Goal: Task Accomplishment & Management: Use online tool/utility

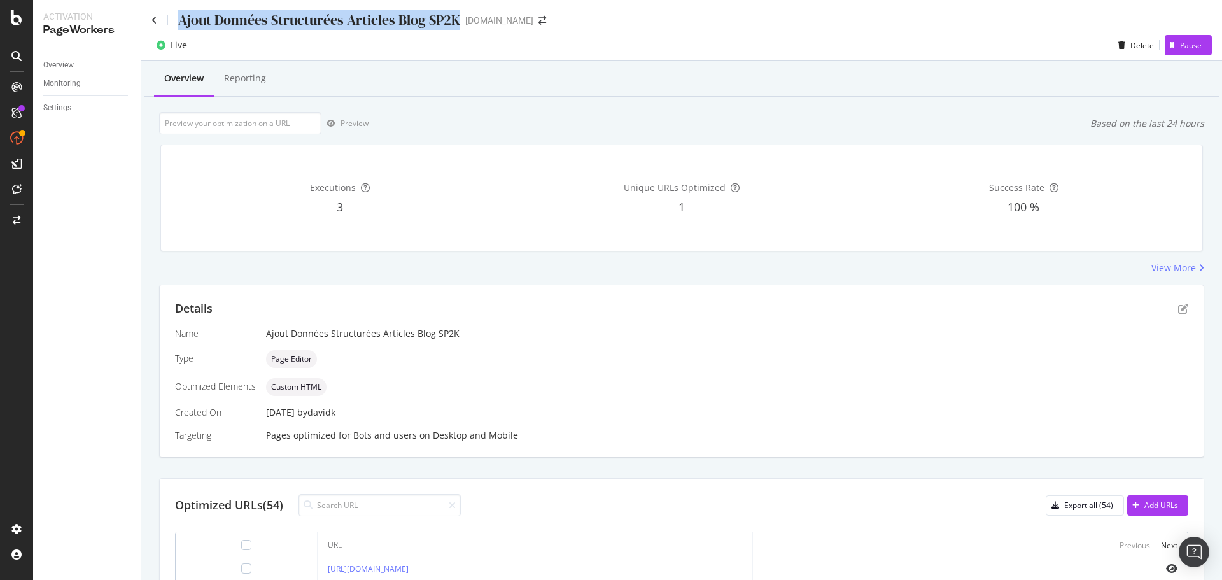
drag, startPoint x: 459, startPoint y: 20, endPoint x: 179, endPoint y: 20, distance: 279.4
click at [179, 20] on div "Ajout Données Structurées Articles Blog SP2K" at bounding box center [319, 20] width 282 height 20
copy div "Ajout Données Structurées Articles Blog SP2K"
drag, startPoint x: 483, startPoint y: 95, endPoint x: 512, endPoint y: 92, distance: 28.8
click at [483, 95] on div "Overview Reporting" at bounding box center [682, 79] width 1076 height 34
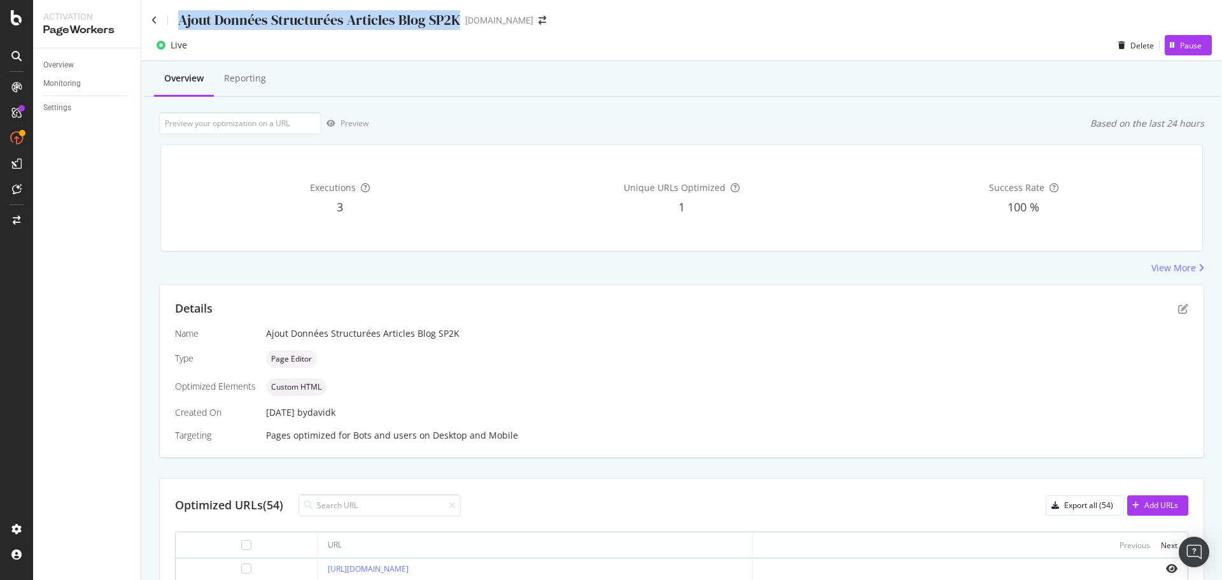
drag, startPoint x: 459, startPoint y: 20, endPoint x: 179, endPoint y: 20, distance: 280.0
click at [179, 20] on div "Ajout Données Structurées Articles Blog SP2K [DOMAIN_NAME]" at bounding box center [354, 20] width 407 height 20
copy div "Ajout Données Structurées Articles Blog SP2K"
click at [155, 18] on icon at bounding box center [154, 20] width 6 height 9
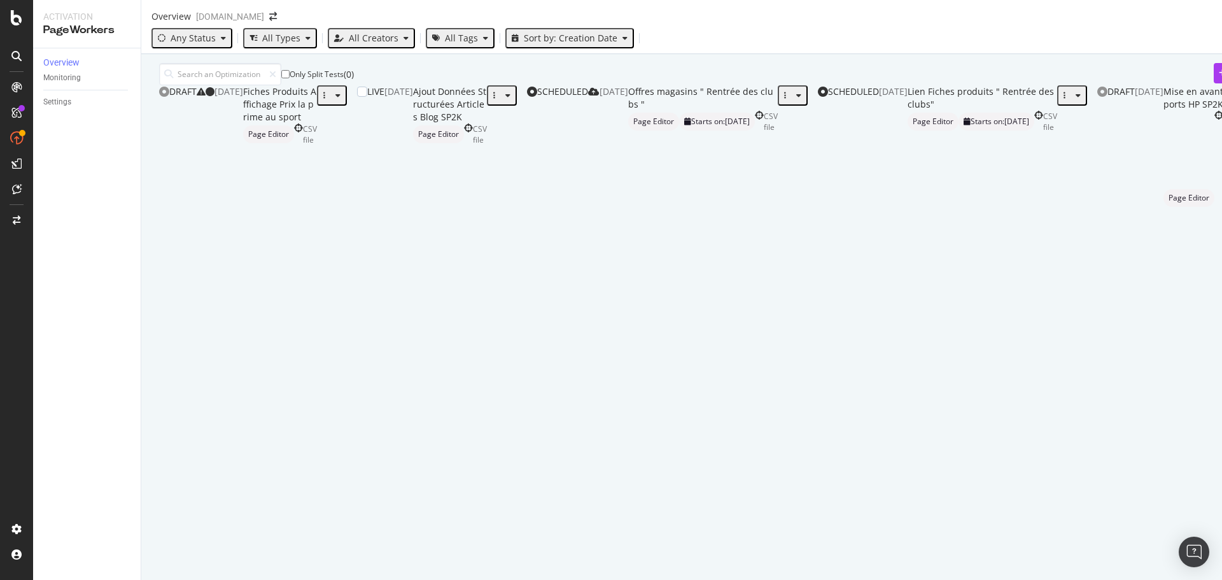
drag, startPoint x: 496, startPoint y: 211, endPoint x: 468, endPoint y: 225, distance: 31.3
click at [468, 123] on div "Ajout Données Structurées Articles Blog SP2K" at bounding box center [450, 104] width 74 height 38
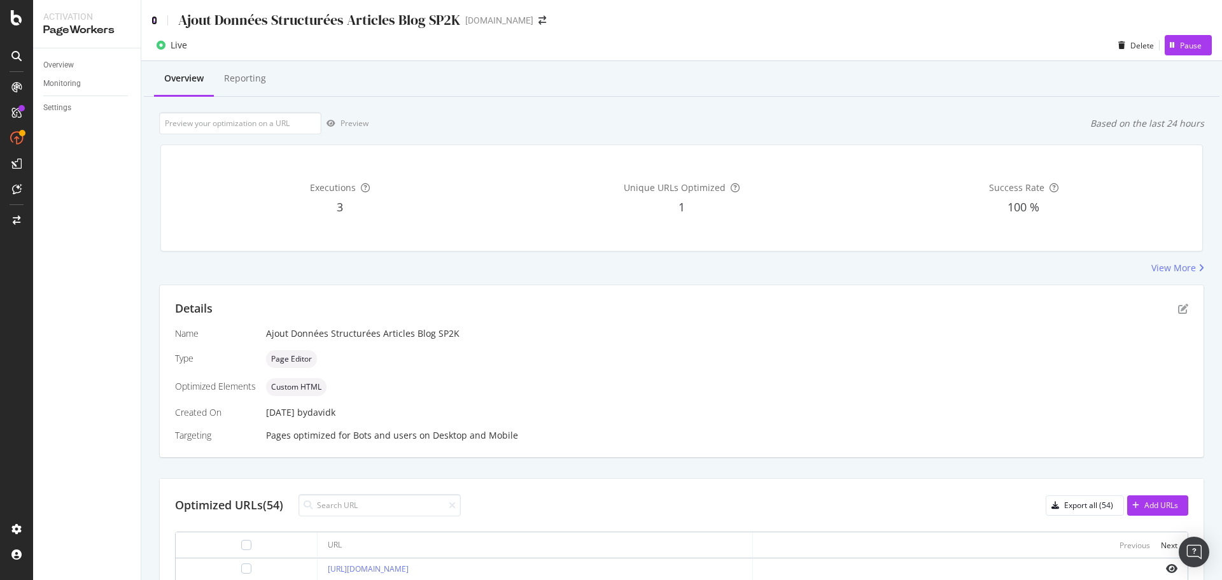
click at [154, 20] on icon at bounding box center [154, 20] width 6 height 9
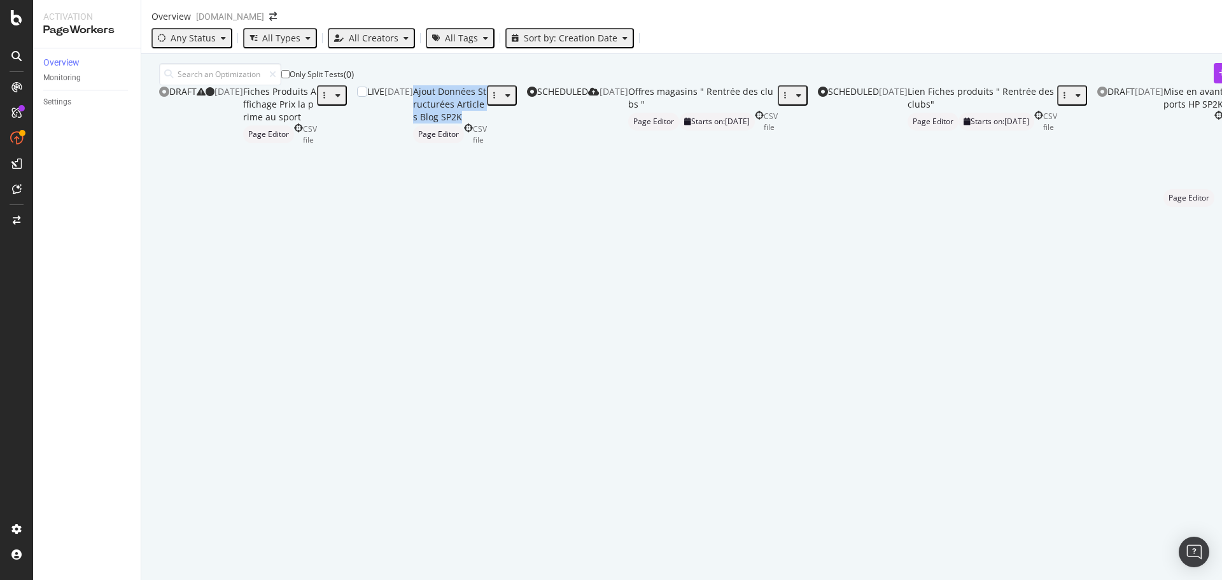
drag, startPoint x: 483, startPoint y: 214, endPoint x: 265, endPoint y: 212, distance: 217.7
click at [413, 212] on div "Ajout Données Structurées Articles Blog SP2K Page Editor CSV file" at bounding box center [450, 185] width 74 height 200
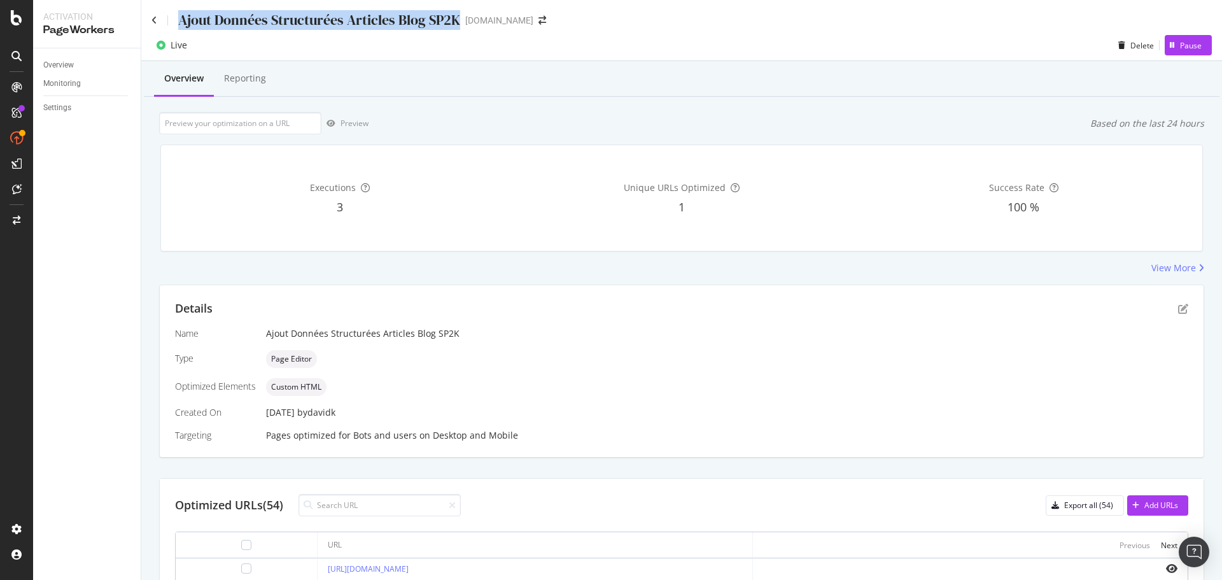
drag, startPoint x: 461, startPoint y: 18, endPoint x: 175, endPoint y: 18, distance: 286.4
click at [175, 18] on div "Ajout Données Structurées Articles Blog SP2K sport2000.fr" at bounding box center [354, 20] width 407 height 20
copy div "Ajout Données Structurées Articles Blog SP2K"
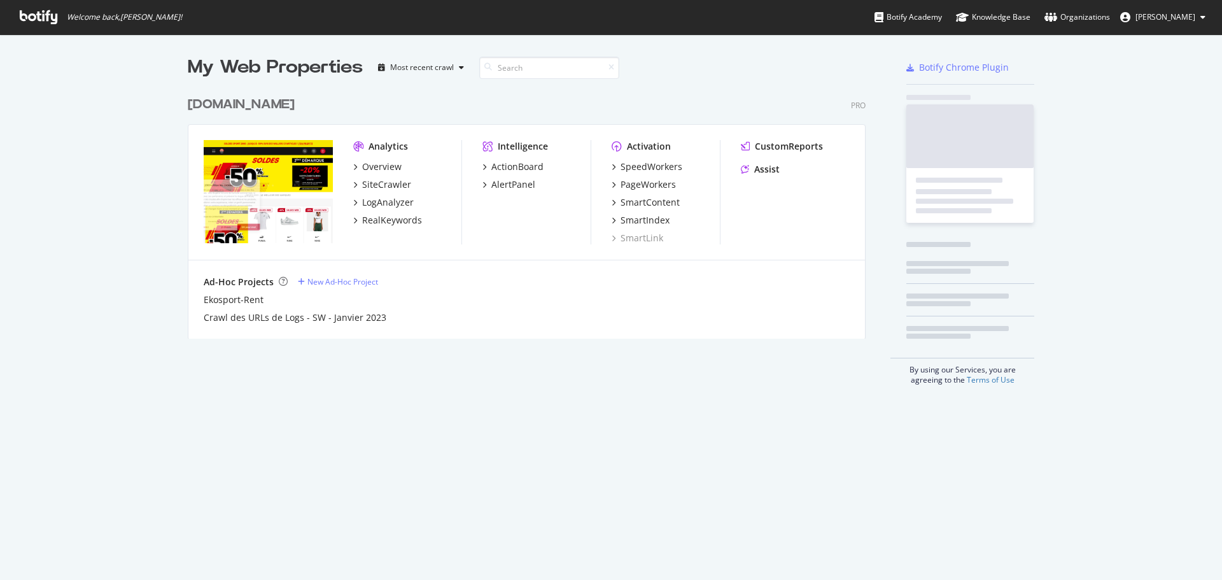
scroll to position [249, 678]
click at [633, 187] on div "PageWorkers" at bounding box center [647, 184] width 55 height 13
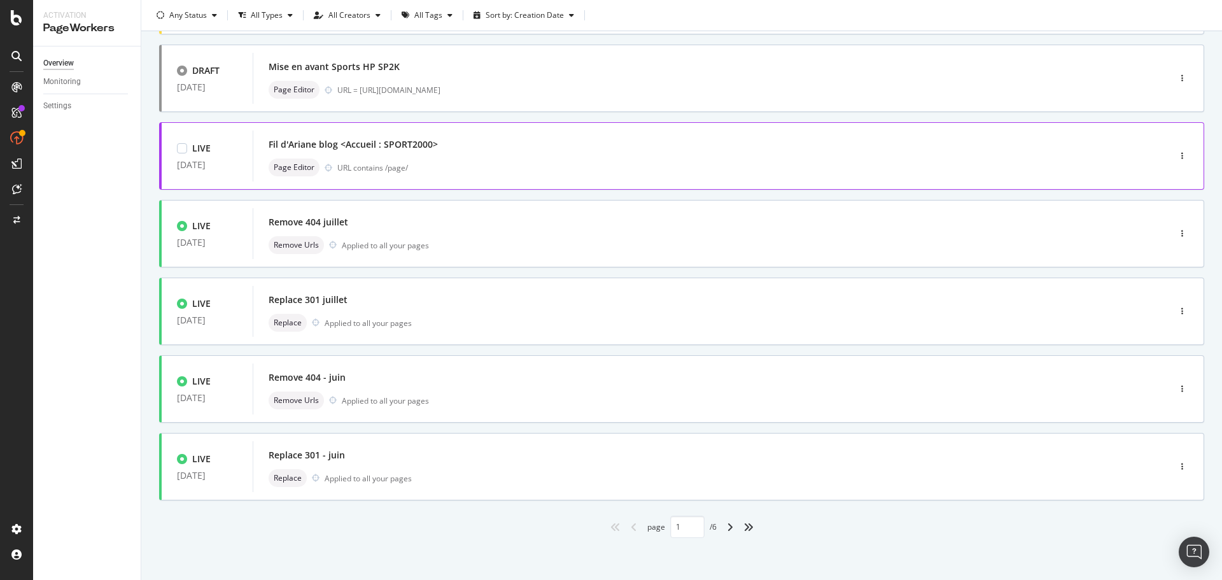
scroll to position [384, 0]
click at [727, 527] on icon "angle-right" at bounding box center [730, 524] width 6 height 10
type input "2"
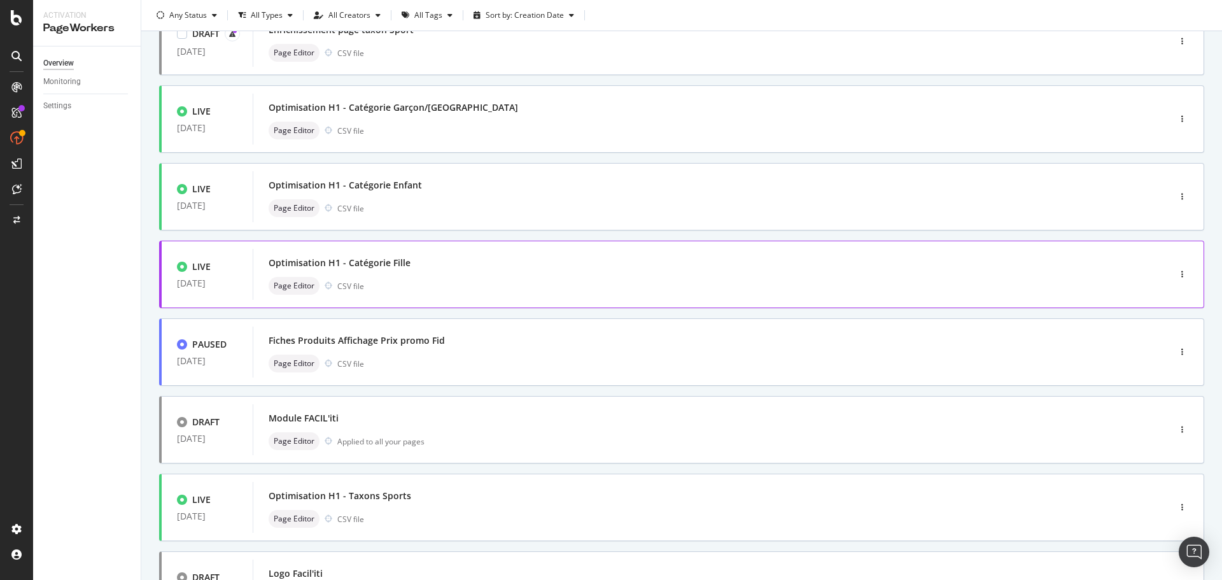
scroll to position [191, 0]
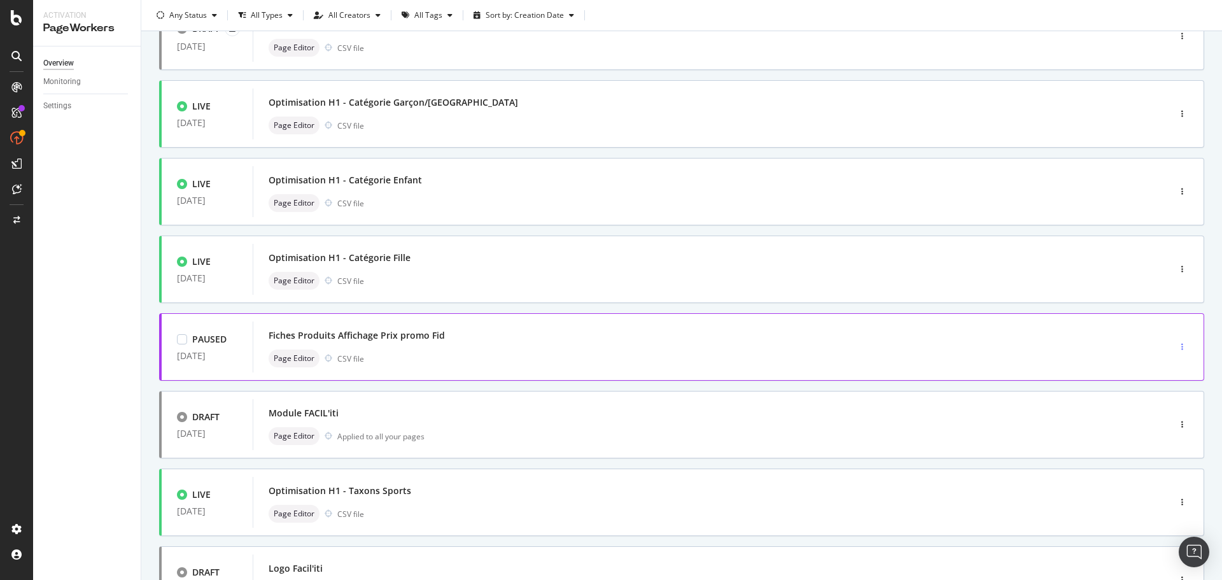
click at [1181, 346] on icon "button" at bounding box center [1182, 347] width 2 height 8
click at [417, 336] on div "Fiches Produits Affichage Prix promo Fid" at bounding box center [357, 335] width 176 height 13
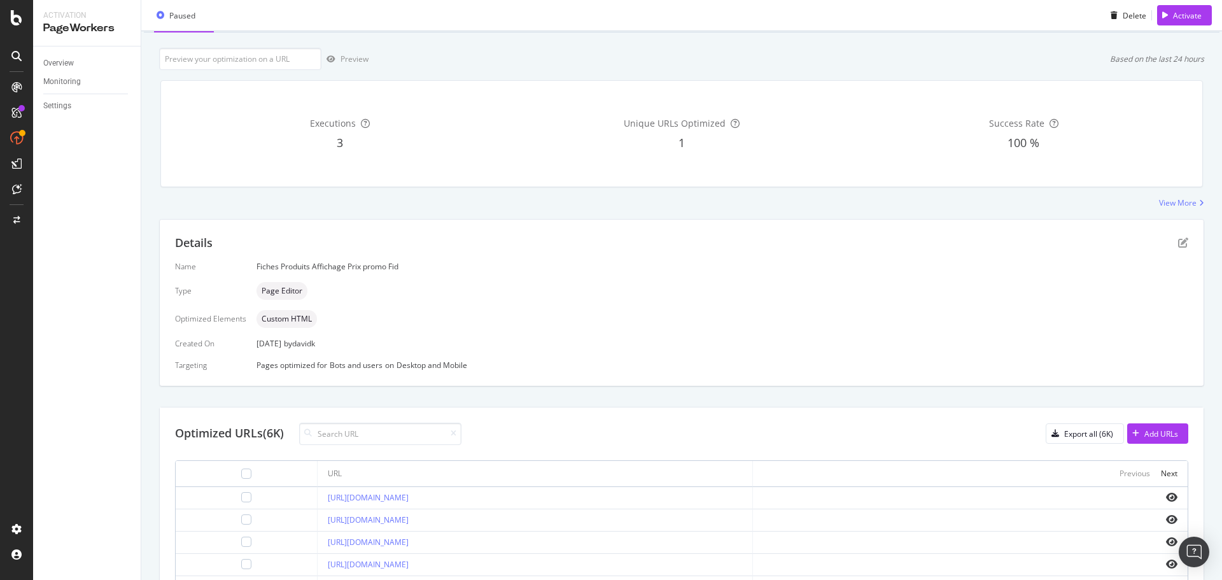
scroll to position [64, 0]
click at [1178, 245] on icon "pen-to-square" at bounding box center [1183, 243] width 10 height 10
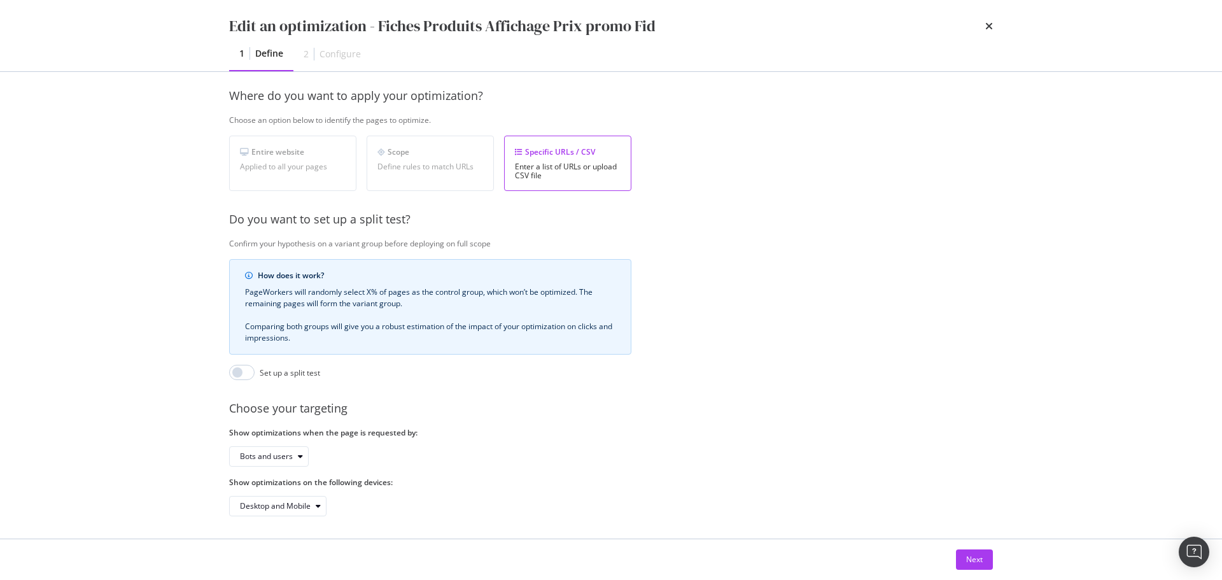
scroll to position [195, 0]
click at [966, 553] on div "Next" at bounding box center [974, 559] width 17 height 19
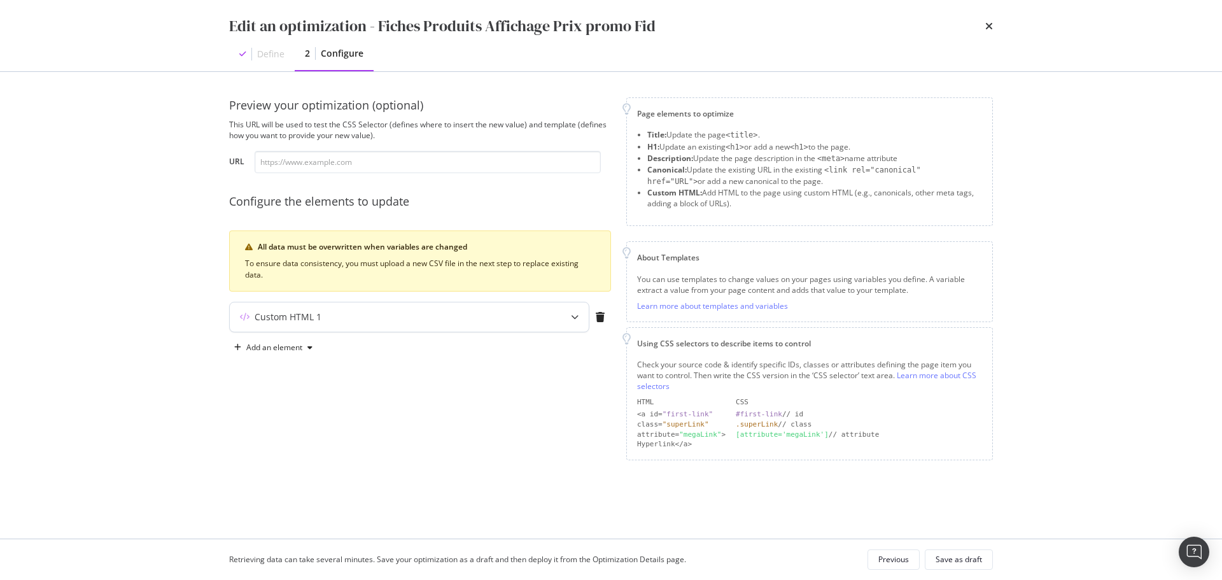
click at [569, 318] on div "modal" at bounding box center [575, 316] width 28 height 29
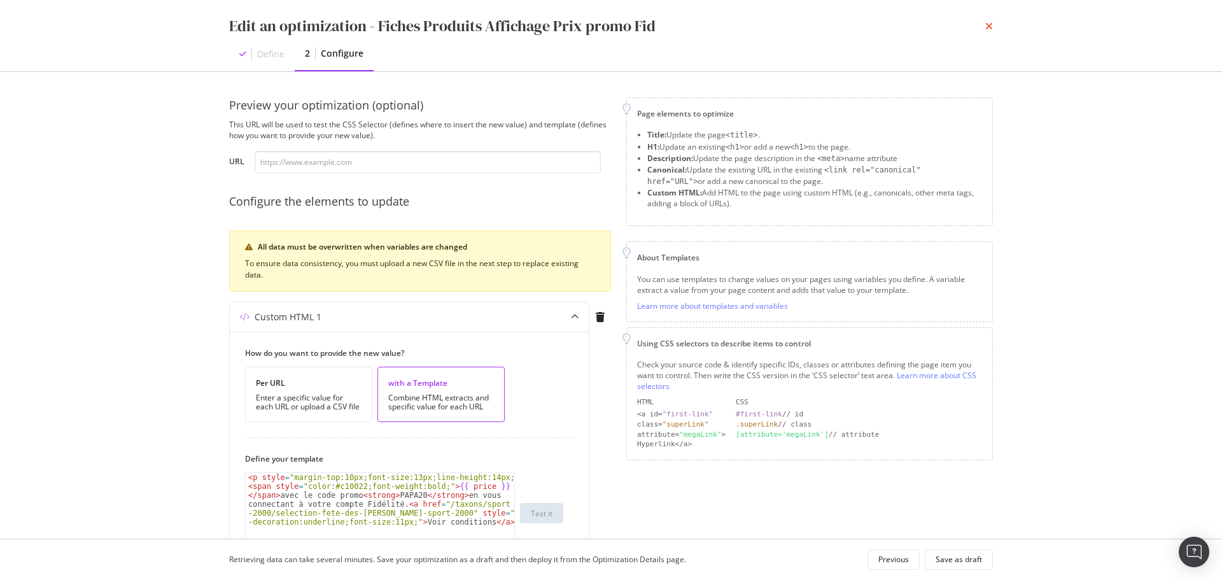
click at [990, 26] on icon "times" at bounding box center [989, 26] width 8 height 10
